Goal: Find specific page/section: Find specific page/section

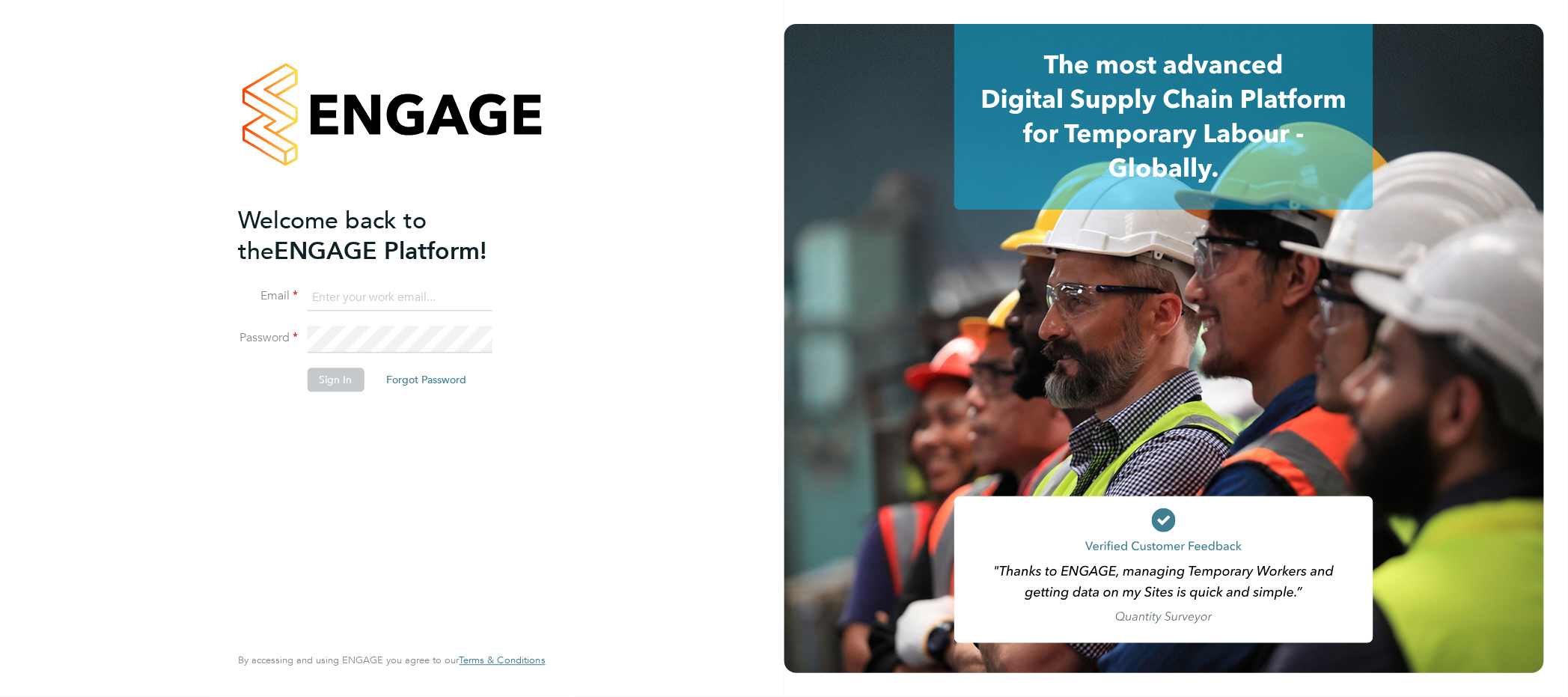
type input "[PERSON_NAME][EMAIL_ADDRESS][PERSON_NAME][DOMAIN_NAME]"
click at [354, 373] on button "Sign In" at bounding box center [335, 380] width 57 height 24
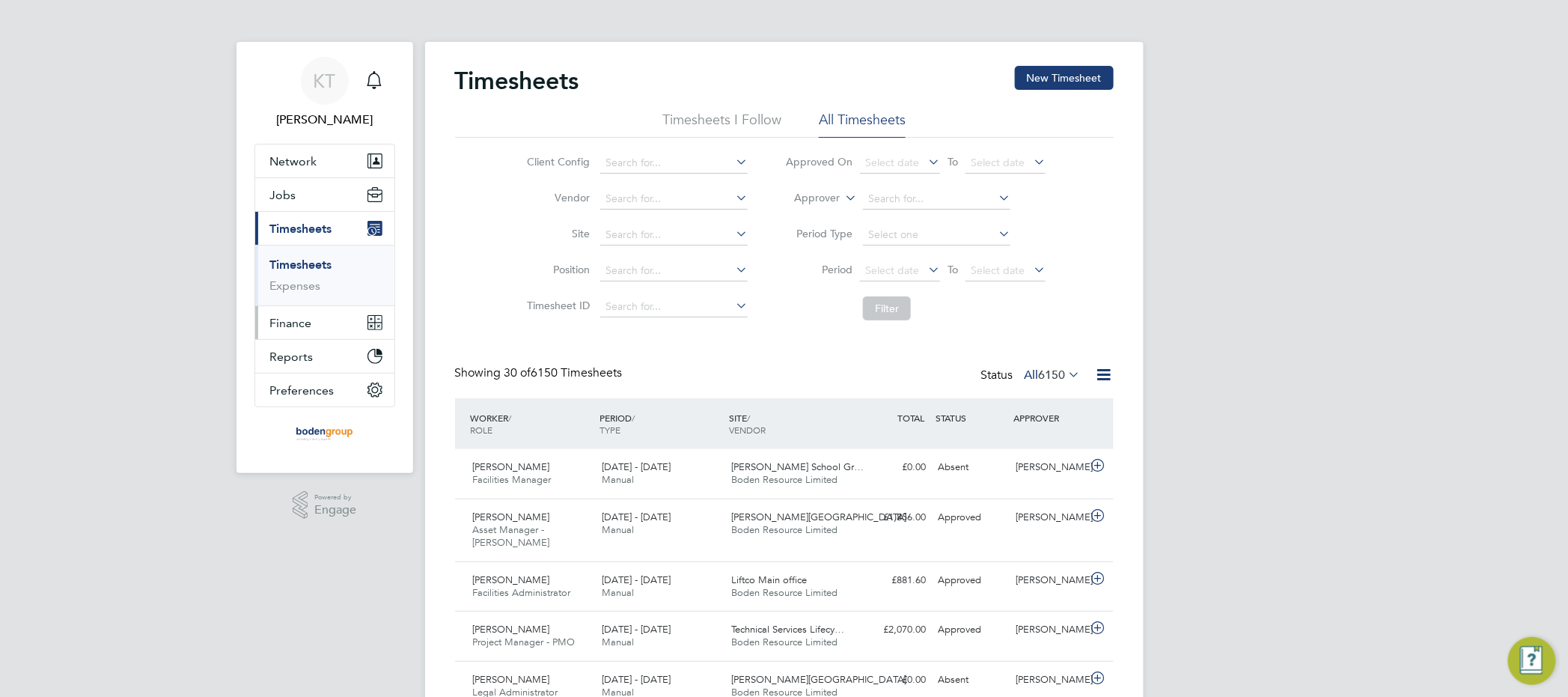
click at [296, 326] on span "Finance" at bounding box center [291, 323] width 42 height 14
click at [302, 326] on span "Finance" at bounding box center [291, 323] width 42 height 14
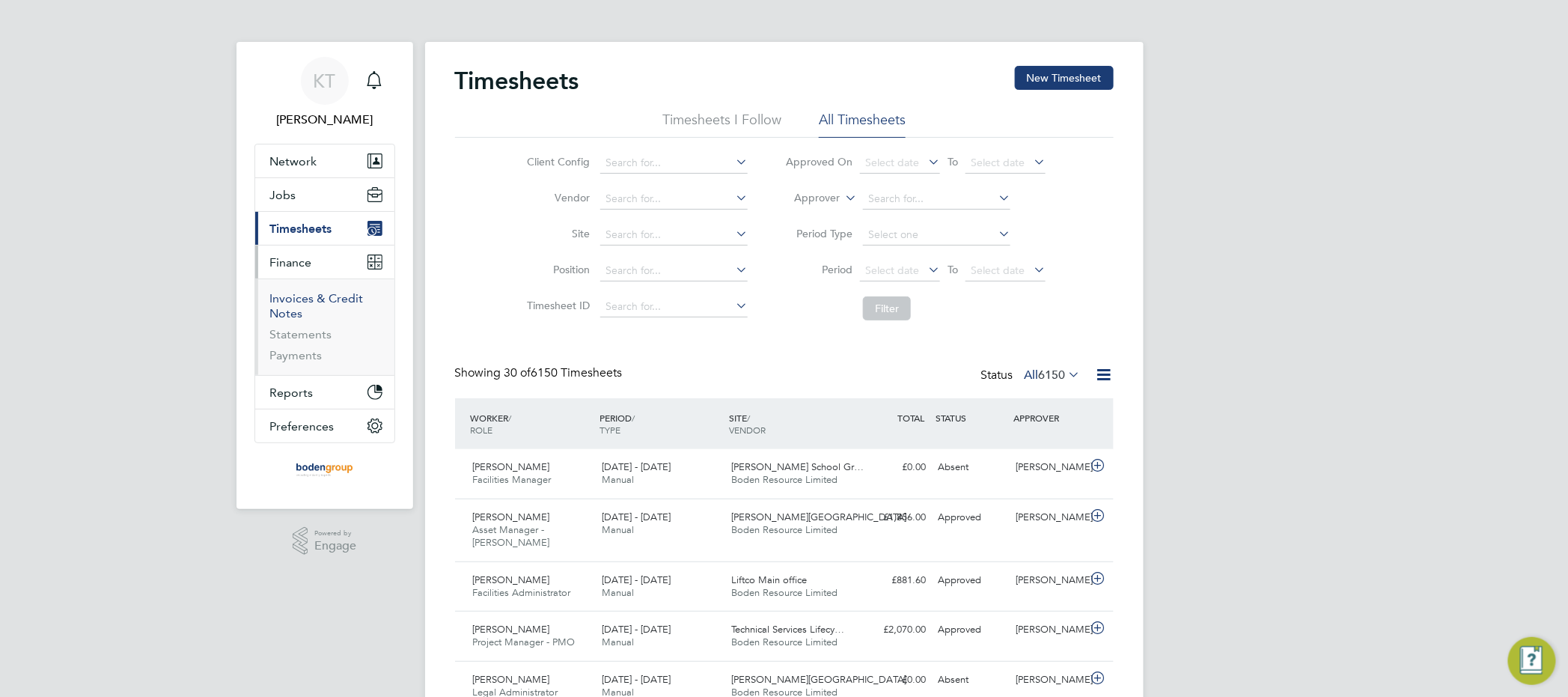
click at [307, 296] on link "Invoices & Credit Notes" at bounding box center [317, 306] width 94 height 29
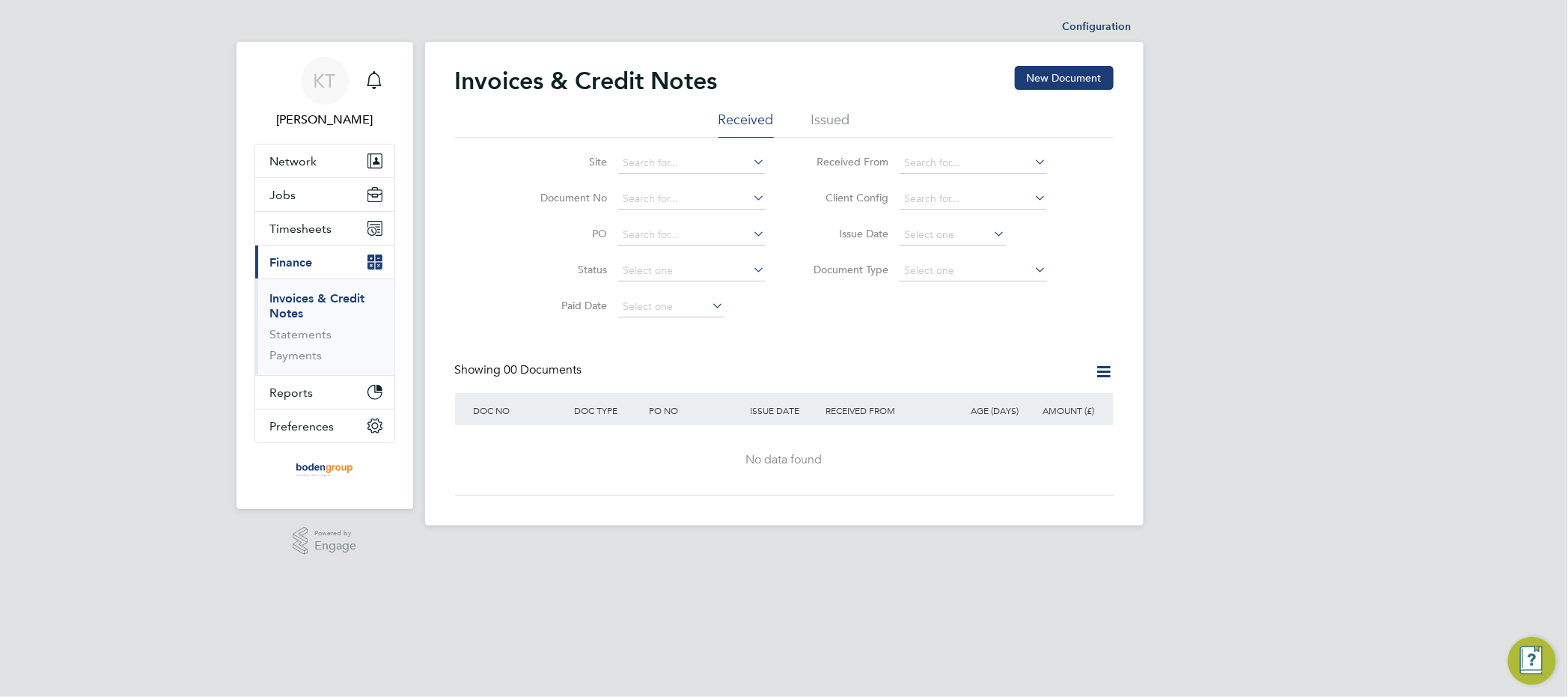
click at [839, 110] on li "Issued" at bounding box center [831, 124] width 39 height 27
